Goal: Information Seeking & Learning: Understand process/instructions

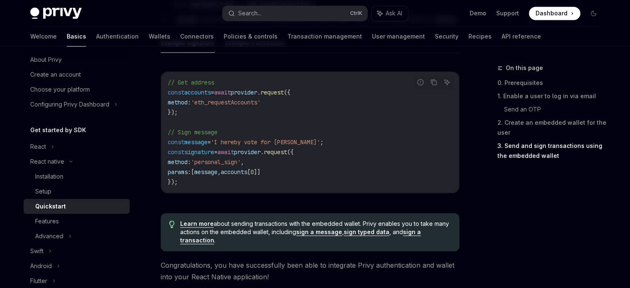
scroll to position [1329, 0]
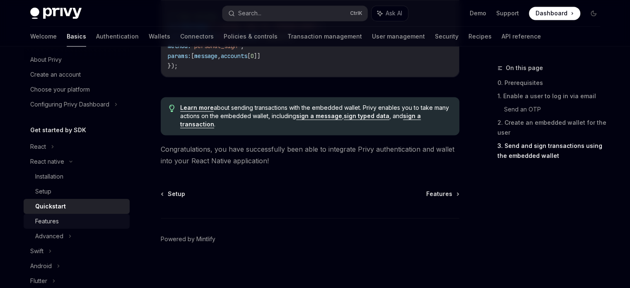
click at [66, 226] on div "Features" at bounding box center [79, 221] width 89 height 10
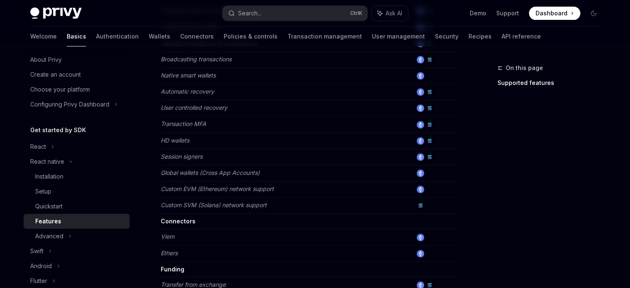
scroll to position [479, 0]
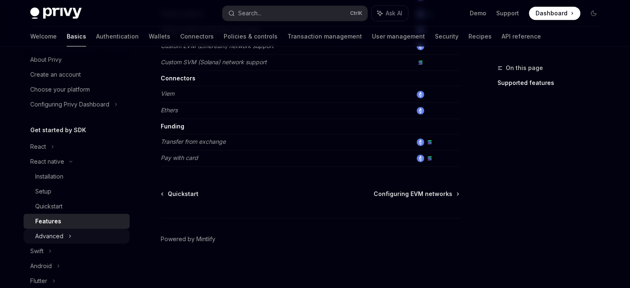
click at [63, 234] on div "Advanced" at bounding box center [77, 236] width 106 height 15
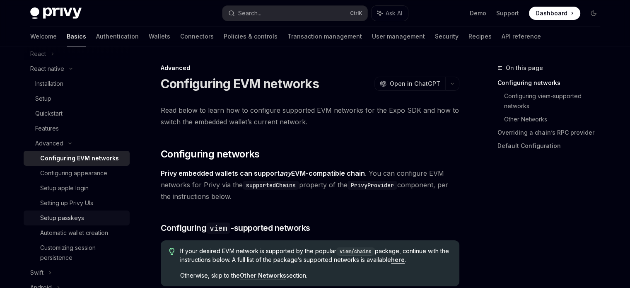
scroll to position [99, 0]
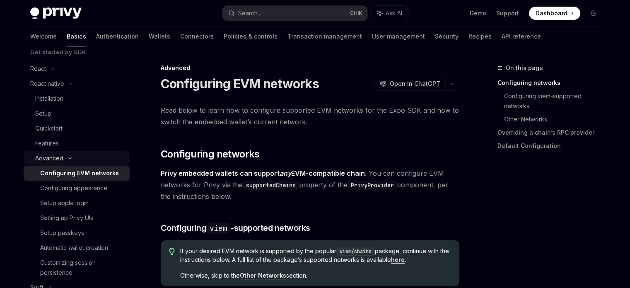
click at [57, 160] on div "Advanced" at bounding box center [49, 158] width 28 height 10
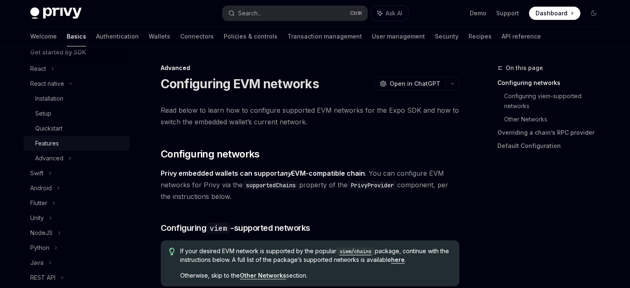
click at [53, 144] on div "Features" at bounding box center [47, 143] width 24 height 10
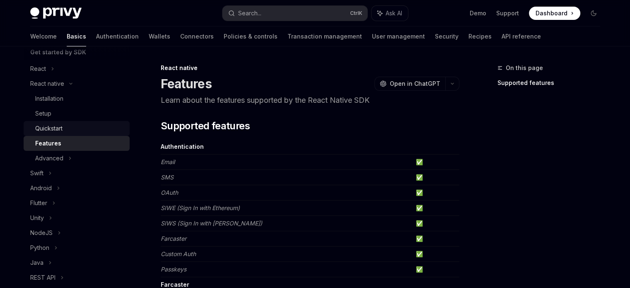
click at [53, 129] on div "Quickstart" at bounding box center [48, 128] width 27 height 10
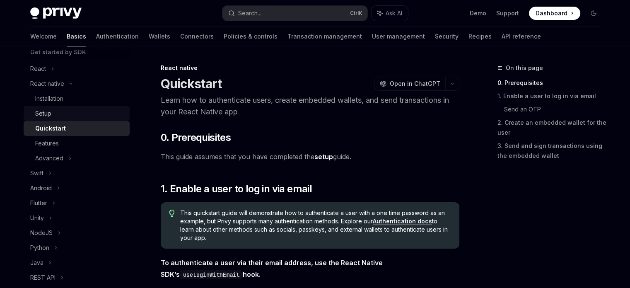
click at [50, 112] on div "Setup" at bounding box center [43, 114] width 16 height 10
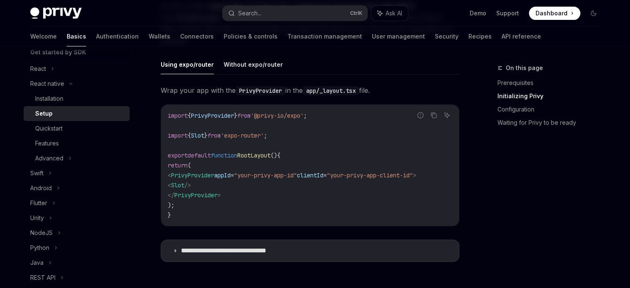
scroll to position [225, 0]
click at [235, 74] on button "Without expo/router" at bounding box center [253, 64] width 59 height 19
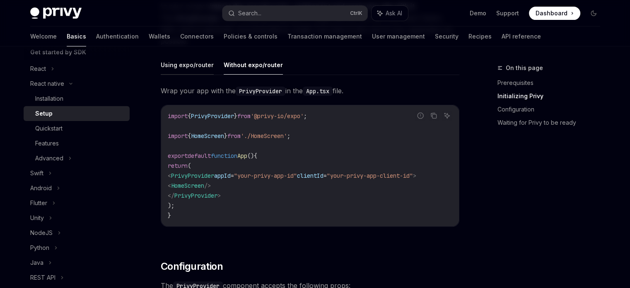
click at [201, 72] on button "Using expo/router" at bounding box center [187, 64] width 53 height 19
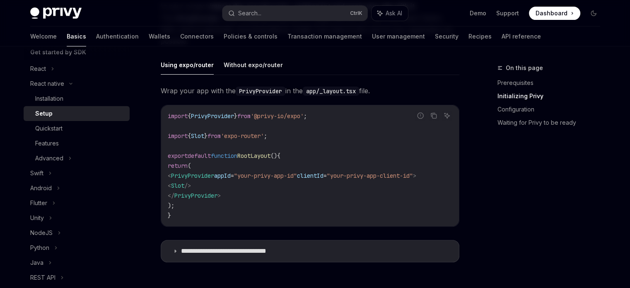
scroll to position [371, 0]
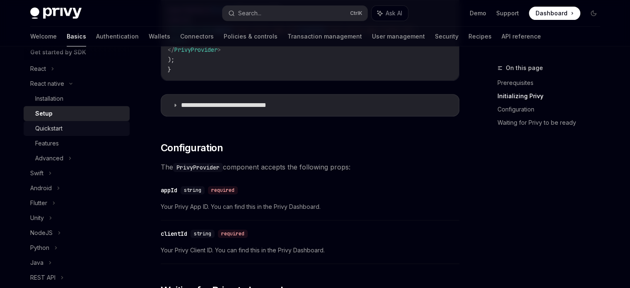
click at [89, 132] on div "Quickstart" at bounding box center [79, 128] width 89 height 10
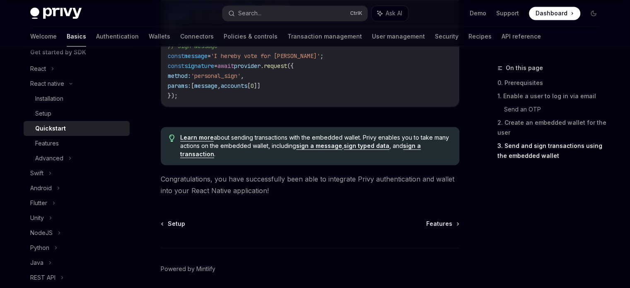
scroll to position [1329, 0]
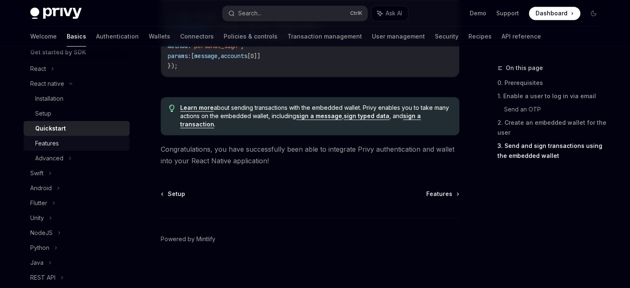
click at [76, 142] on div "Features" at bounding box center [79, 143] width 89 height 10
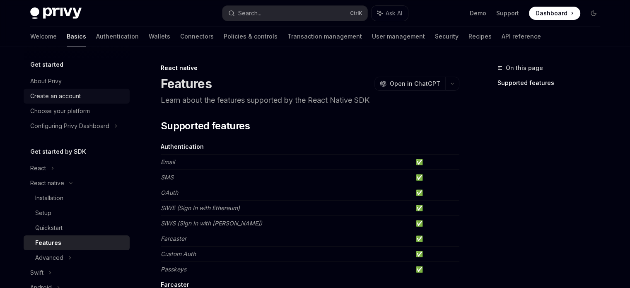
click at [65, 93] on div "Create an account" at bounding box center [55, 96] width 51 height 10
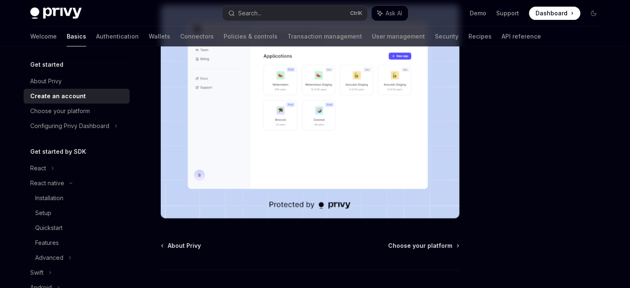
scroll to position [232, 0]
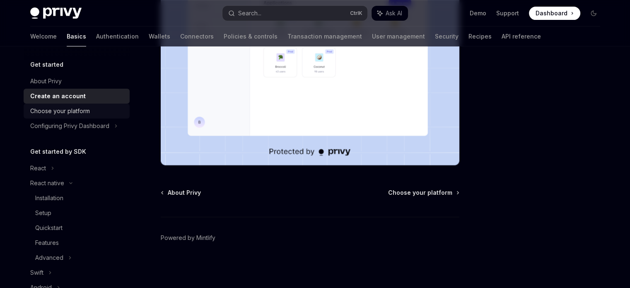
click at [109, 109] on div "Choose your platform" at bounding box center [77, 111] width 94 height 10
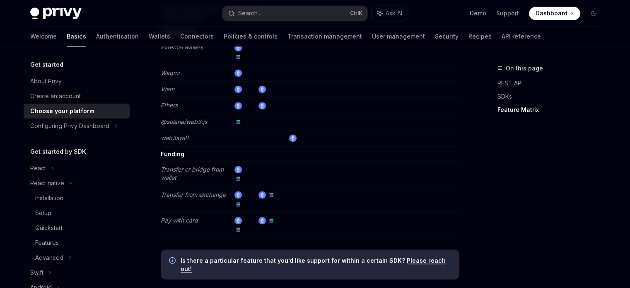
scroll to position [1615, 0]
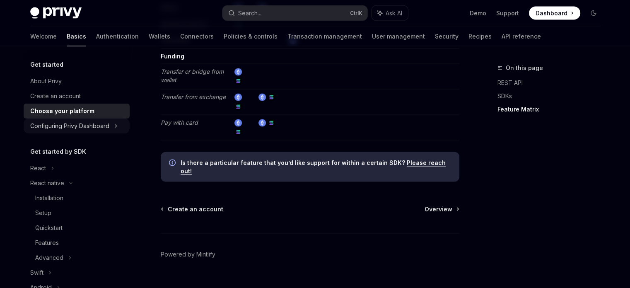
click at [48, 130] on div "Configuring Privy Dashboard" at bounding box center [69, 126] width 79 height 10
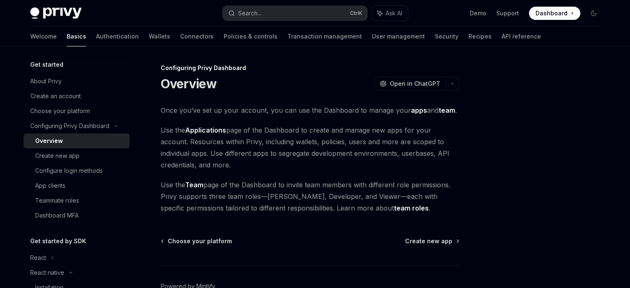
click at [432, 248] on div "Choose your platform Create new app Powered by Mintlify" at bounding box center [310, 287] width 299 height 100
click at [94, 152] on div "Create new app" at bounding box center [79, 156] width 89 height 10
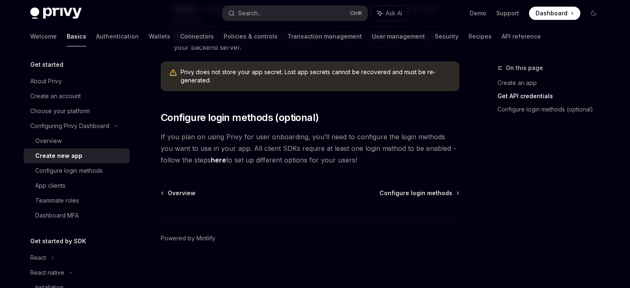
scroll to position [294, 0]
click at [87, 176] on link "Configure login methods" at bounding box center [77, 170] width 106 height 15
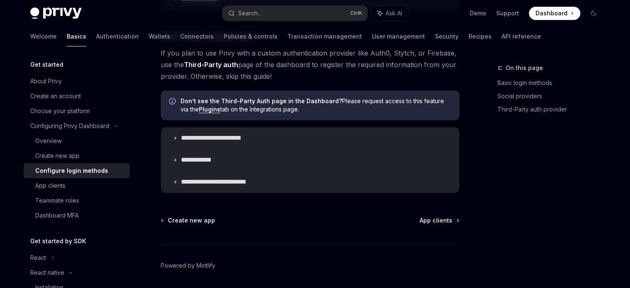
scroll to position [503, 0]
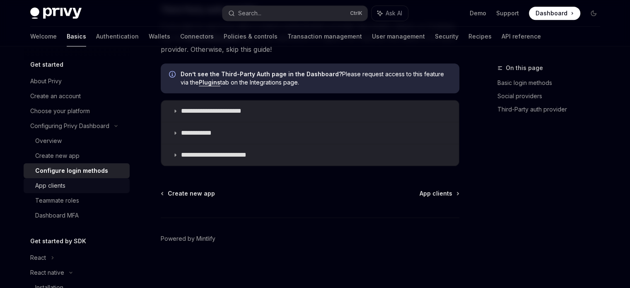
click at [80, 185] on div "App clients" at bounding box center [79, 186] width 89 height 10
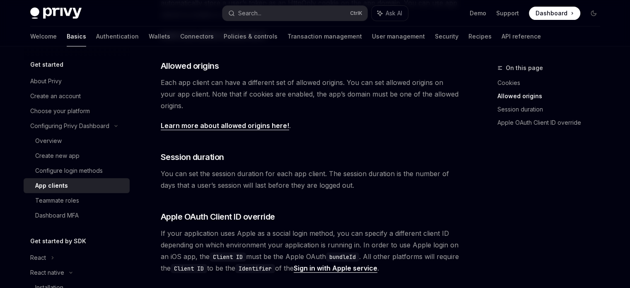
scroll to position [373, 0]
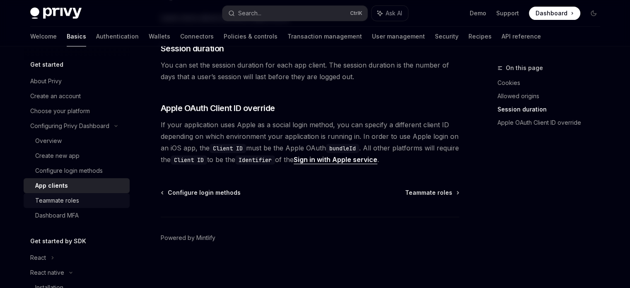
click at [81, 200] on div "Teammate roles" at bounding box center [79, 201] width 89 height 10
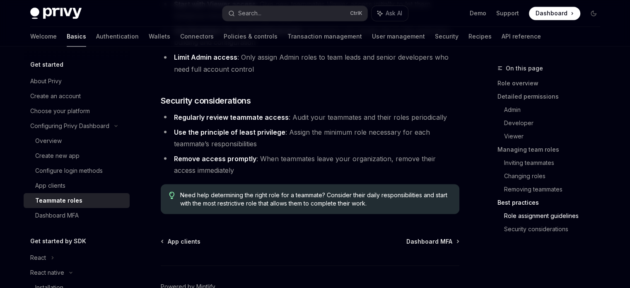
scroll to position [1535, 0]
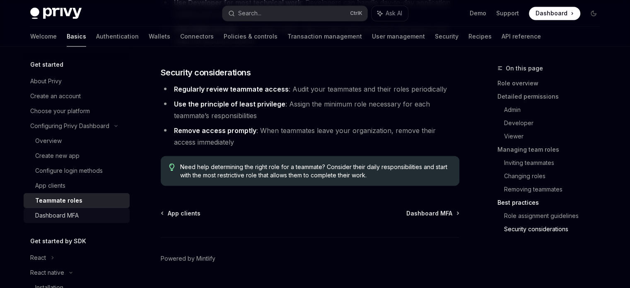
click at [82, 219] on div "Dashboard MFA" at bounding box center [79, 215] width 89 height 10
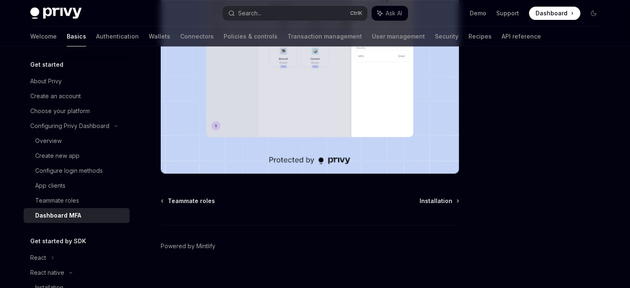
scroll to position [232, 0]
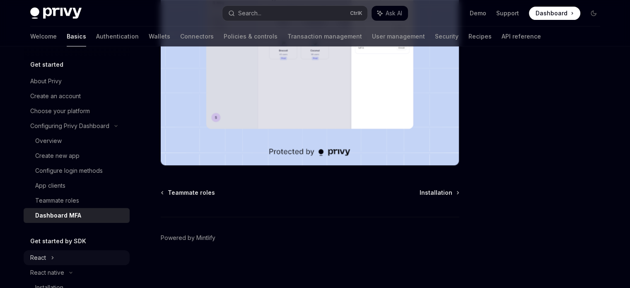
click at [53, 254] on icon at bounding box center [52, 258] width 3 height 10
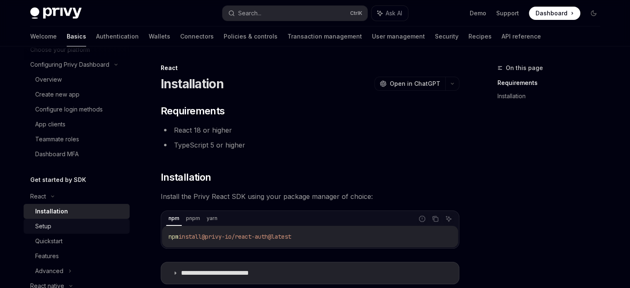
click at [68, 230] on div "Setup" at bounding box center [79, 226] width 89 height 10
type textarea "*"
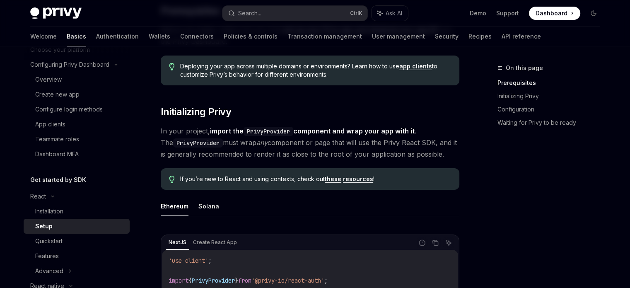
scroll to position [135, 0]
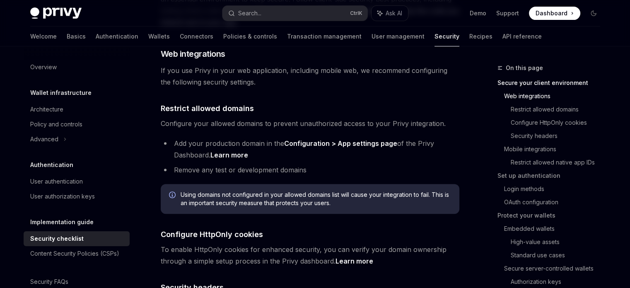
scroll to position [253, 0]
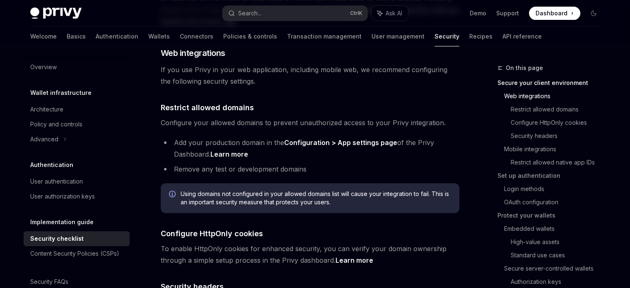
click at [222, 150] on link "Learn more" at bounding box center [229, 154] width 38 height 9
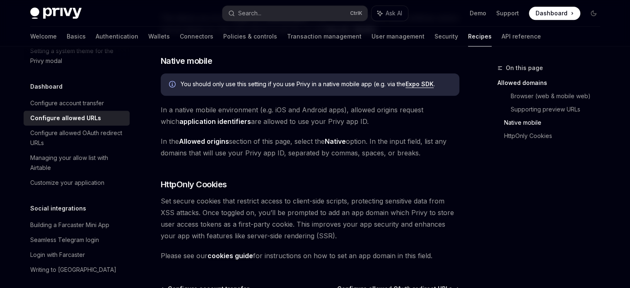
scroll to position [925, 0]
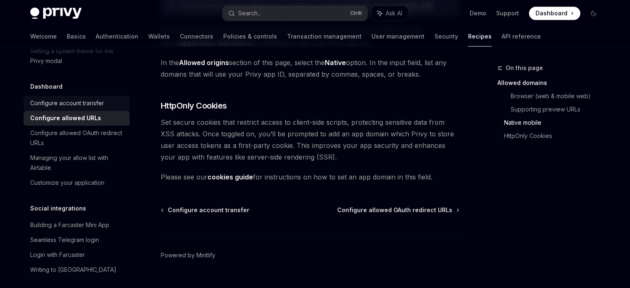
click at [72, 108] on div "Configure account transfer" at bounding box center [67, 103] width 74 height 10
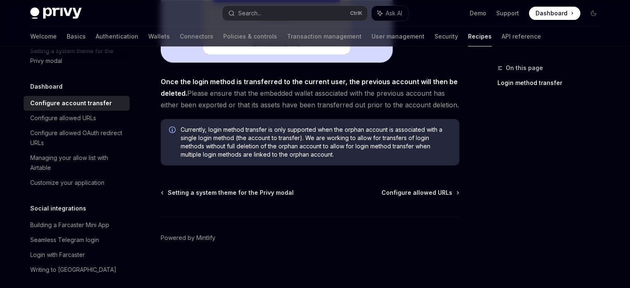
scroll to position [355, 0]
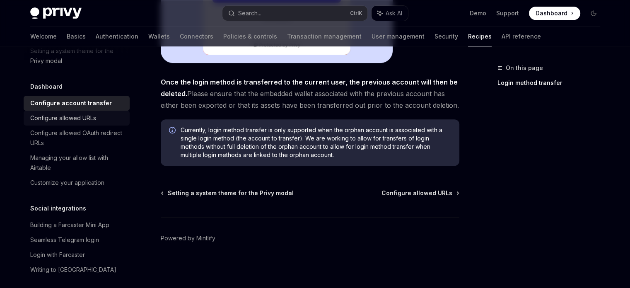
click at [58, 123] on div "Configure allowed URLs" at bounding box center [63, 118] width 66 height 10
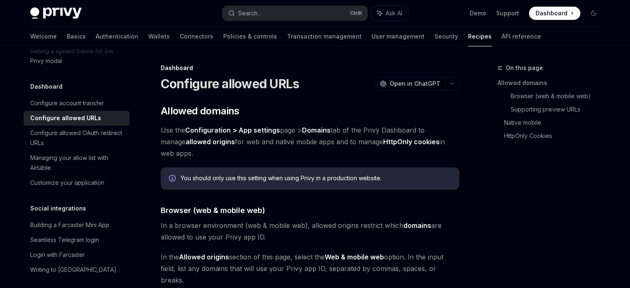
type textarea "*"
click at [404, 80] on span "Open in ChatGPT" at bounding box center [415, 84] width 51 height 8
